Goal: Find specific page/section: Find specific page/section

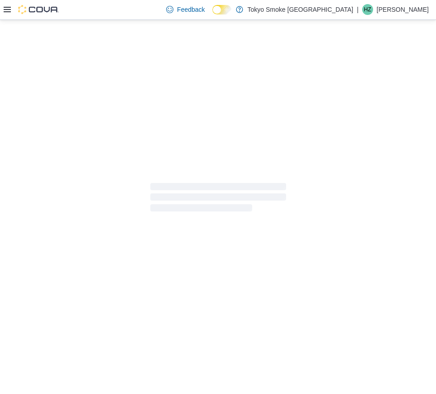
click at [8, 7] on icon at bounding box center [7, 9] width 7 height 5
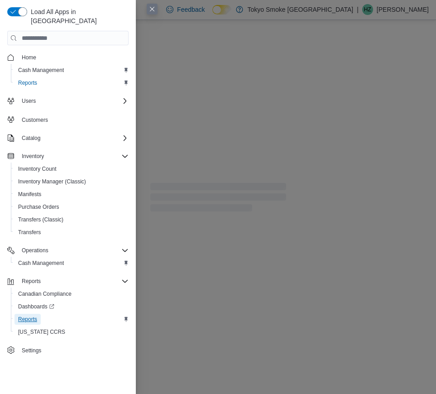
click at [24, 316] on span "Reports" at bounding box center [27, 319] width 19 height 7
